Goal: Task Accomplishment & Management: Use online tool/utility

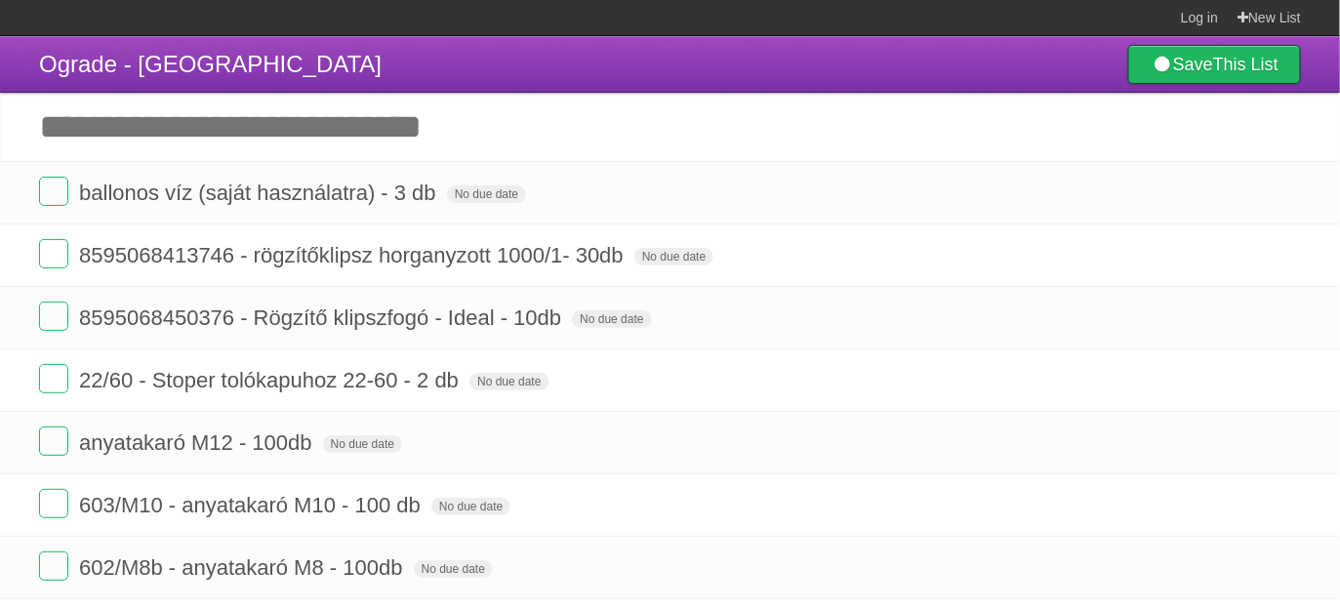
click at [294, 109] on input "Add another task" at bounding box center [670, 127] width 1340 height 68
